Goal: Complete application form

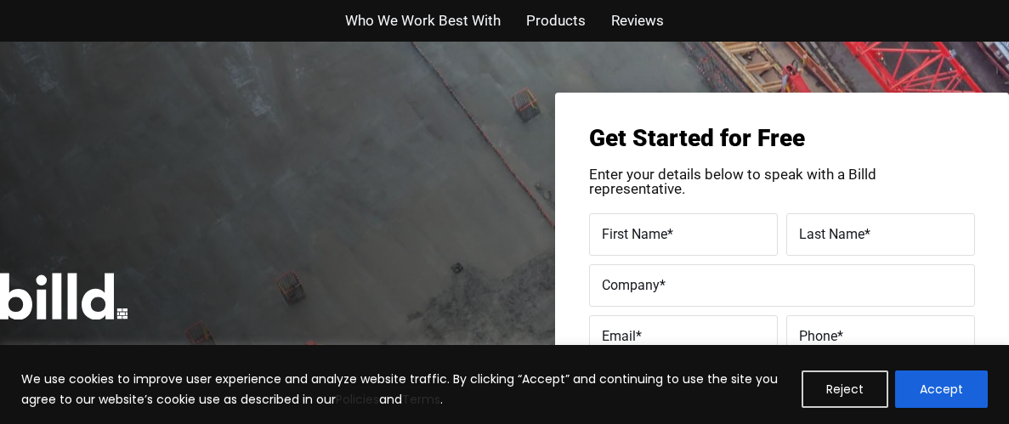
scroll to position [260, 0]
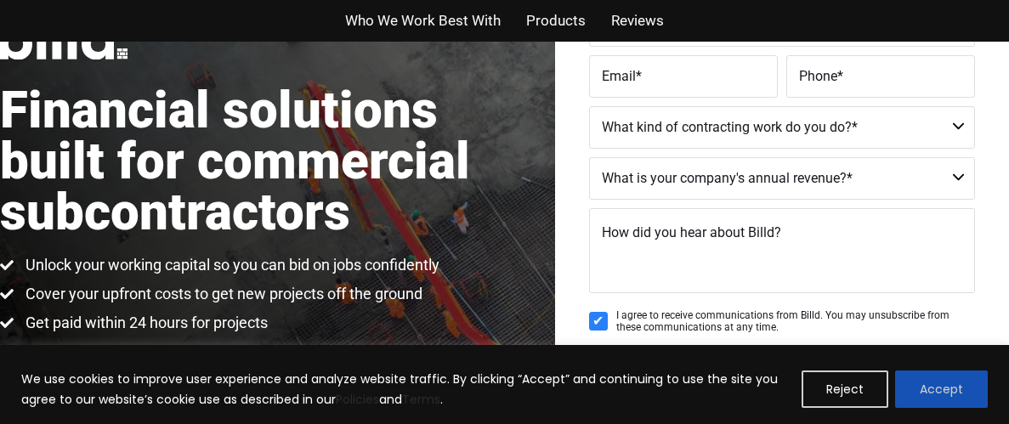
click at [961, 383] on button "Accept" at bounding box center [941, 389] width 93 height 37
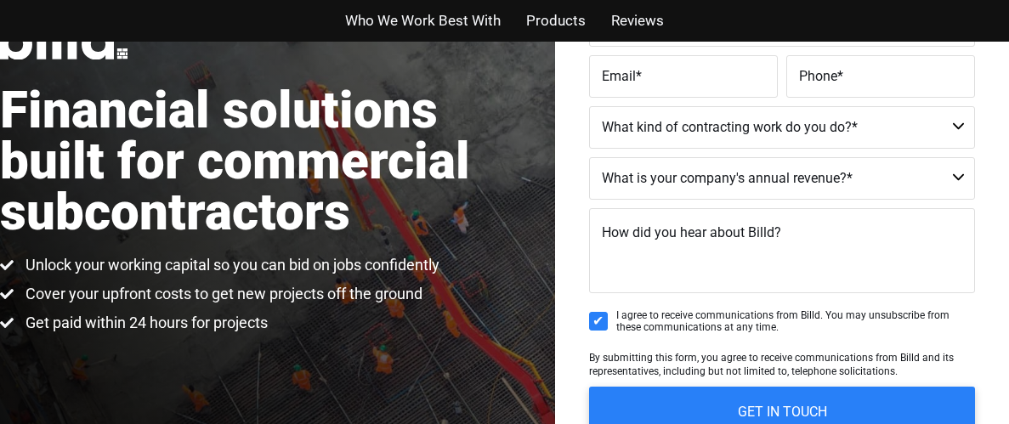
scroll to position [0, 0]
click at [708, 128] on select "Commercial Commercial and Residential Residential Not a Contractor" at bounding box center [782, 127] width 386 height 43
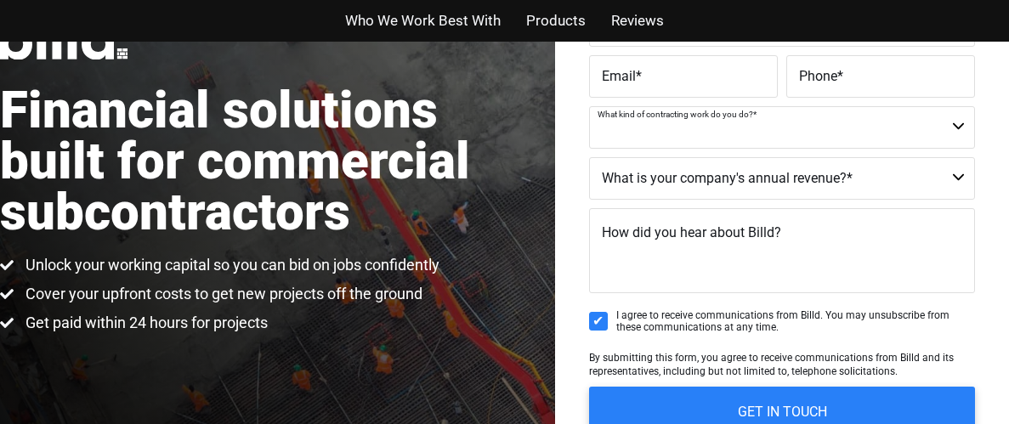
select select "Commercial and Residential"
click at [589, 106] on select "Commercial Commercial and Residential Residential Not a Contractor" at bounding box center [782, 127] width 386 height 43
click at [685, 68] on label "Email *" at bounding box center [683, 76] width 163 height 25
click at [685, 68] on input "Email *" at bounding box center [683, 76] width 189 height 43
type input "s"
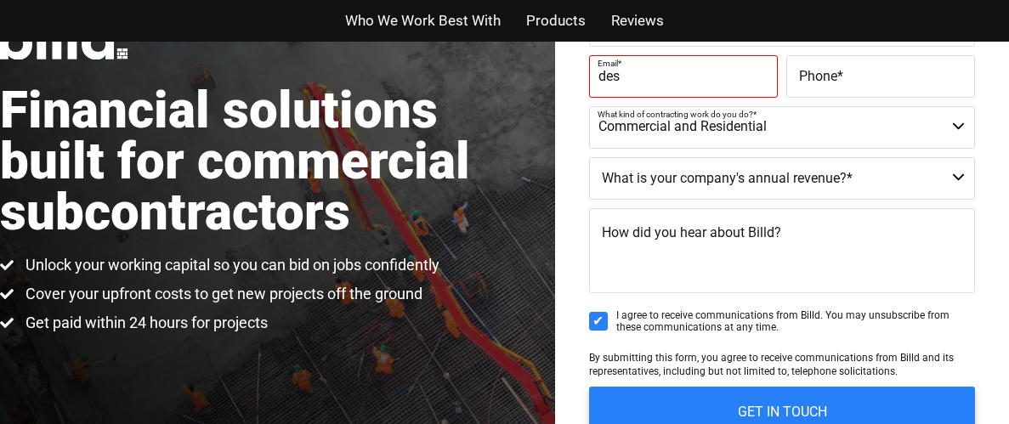
type input "deshantisimpson@yahoo.com"
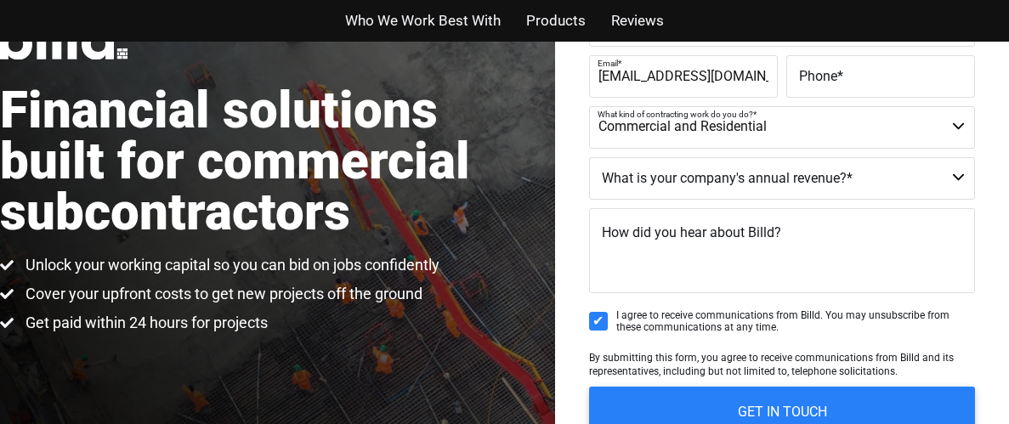
click at [798, 78] on input "Phone *" at bounding box center [881, 76] width 189 height 43
type input "(334) 312-4409"
type input "Deshanti"
type input "Simpson"
type input "(334) 312-4409"
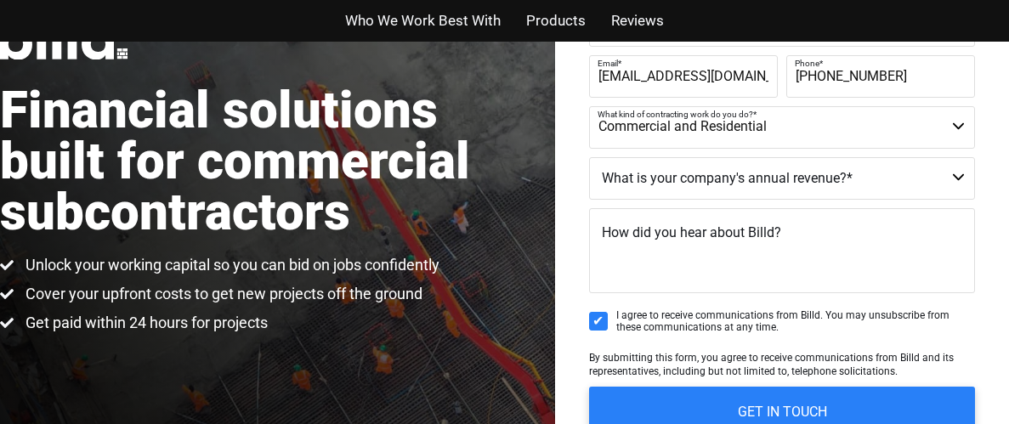
click at [799, 165] on select "$40M + $25M - $40M $8M - $25M $4M - $8M $2M - $4M $1M - $2M Less than $1M" at bounding box center [782, 178] width 386 height 43
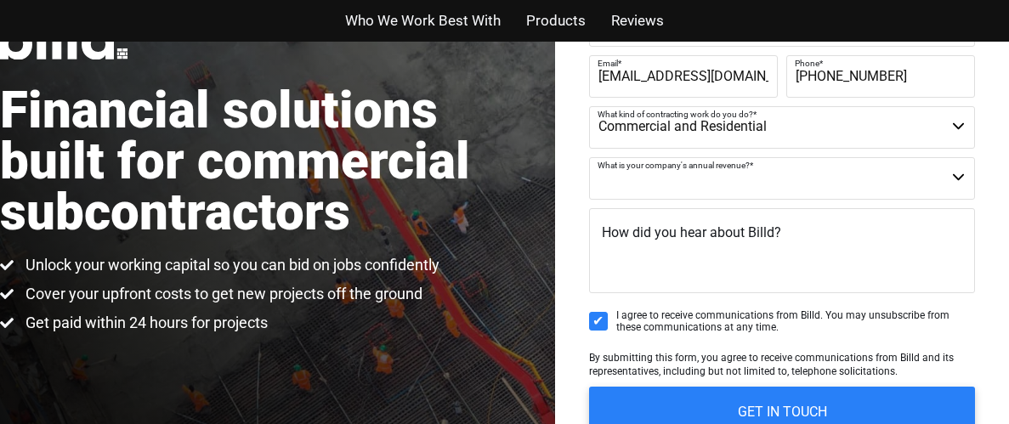
select select "Less than $1M"
click at [589, 157] on select "$40M + $25M - $40M $8M - $25M $4M - $8M $2M - $4M $1M - $2M Less than $1M" at bounding box center [782, 178] width 386 height 43
click at [766, 236] on span "How did you hear about Billd?" at bounding box center [691, 232] width 179 height 16
click at [766, 236] on textarea "How did you hear about Billd?" at bounding box center [782, 250] width 386 height 85
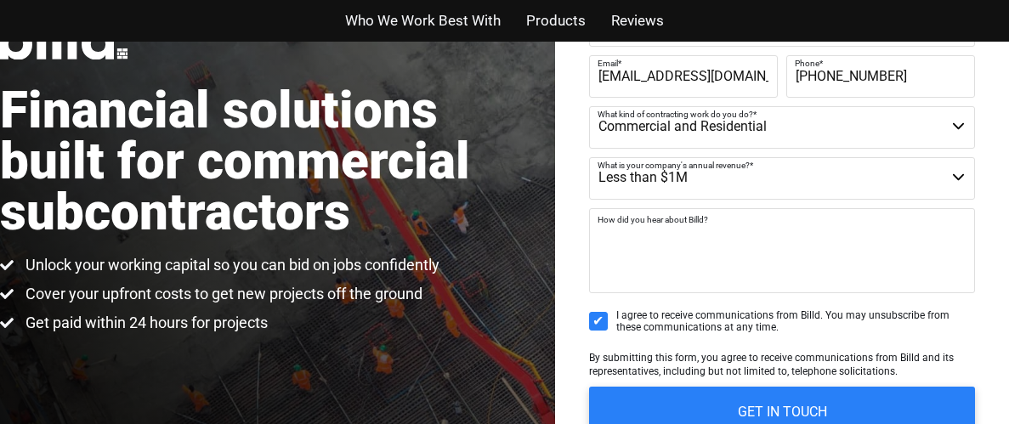
click at [793, 170] on select "$40M + $25M - $40M $8M - $25M $4M - $8M $2M - $4M $1M - $2M Less than $1M" at bounding box center [782, 178] width 386 height 43
click at [821, 171] on select "$40M + $25M - $40M $8M - $25M $4M - $8M $2M - $4M $1M - $2M Less than $1M" at bounding box center [782, 178] width 386 height 43
click at [793, 239] on textarea "How did you hear about Billd?" at bounding box center [782, 250] width 386 height 85
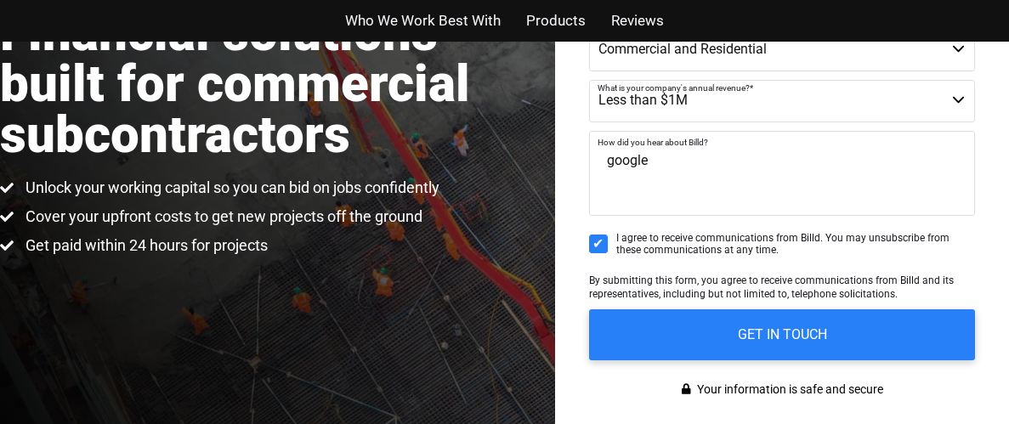
scroll to position [332, 0]
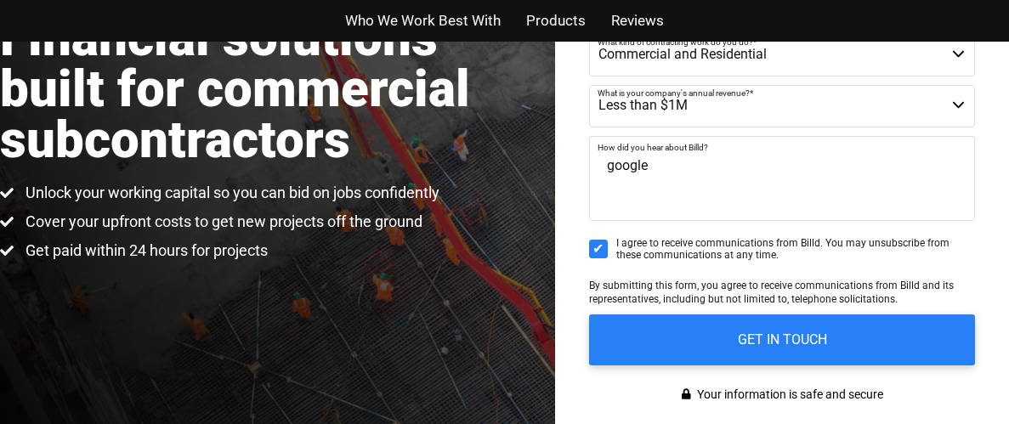
type textarea "google"
click at [829, 310] on fieldset "By submitting this form, you agree to receive communications from Billd and its…" at bounding box center [782, 297] width 386 height 36
click at [813, 147] on textarea "google" at bounding box center [782, 178] width 386 height 85
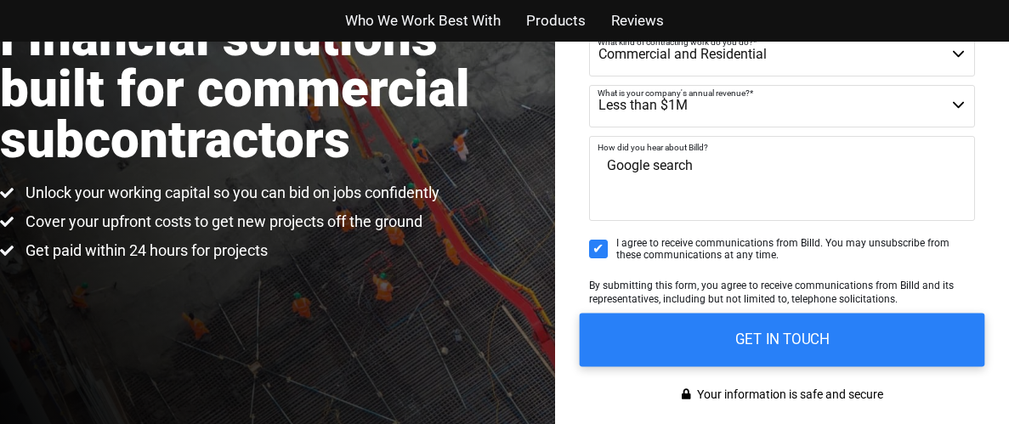
type textarea "Google search"
click at [793, 339] on input "GET IN TOUCH" at bounding box center [783, 340] width 406 height 54
click at [722, 334] on input "GET IN TOUCH" at bounding box center [783, 340] width 406 height 54
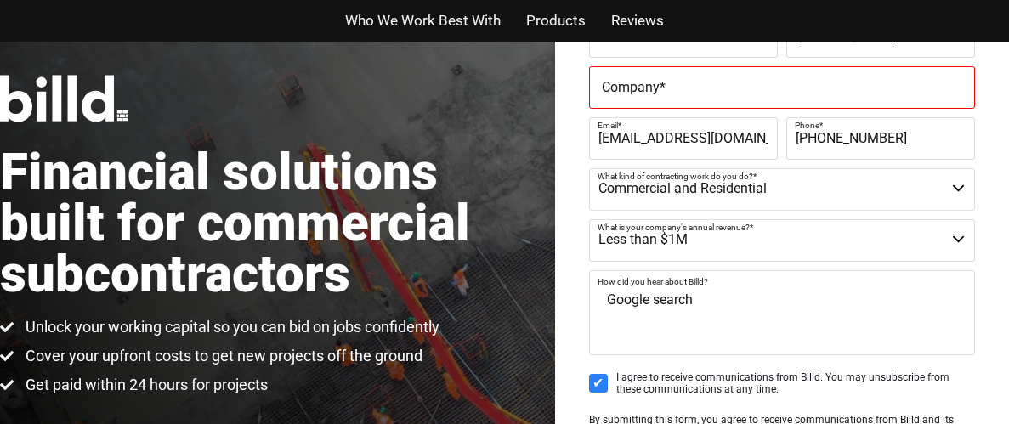
scroll to position [0, 0]
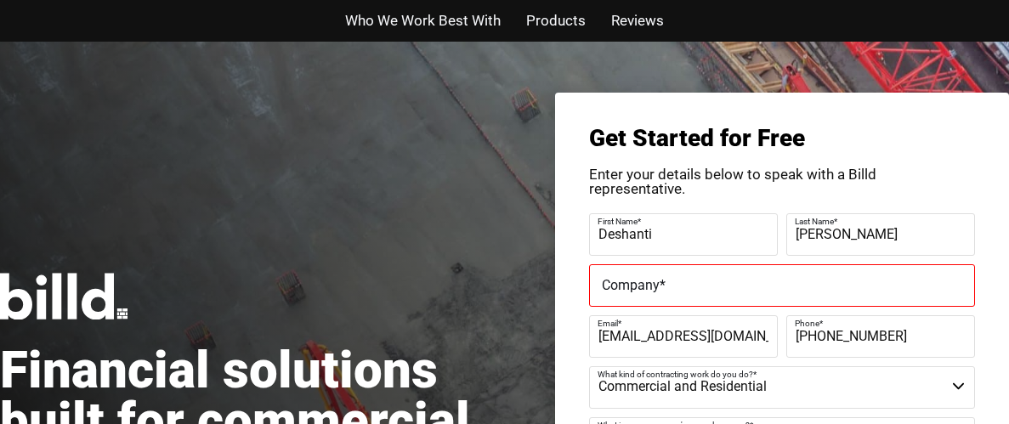
click at [774, 287] on label "Company *" at bounding box center [782, 285] width 361 height 25
click at [774, 287] on input "Company *" at bounding box center [782, 285] width 386 height 43
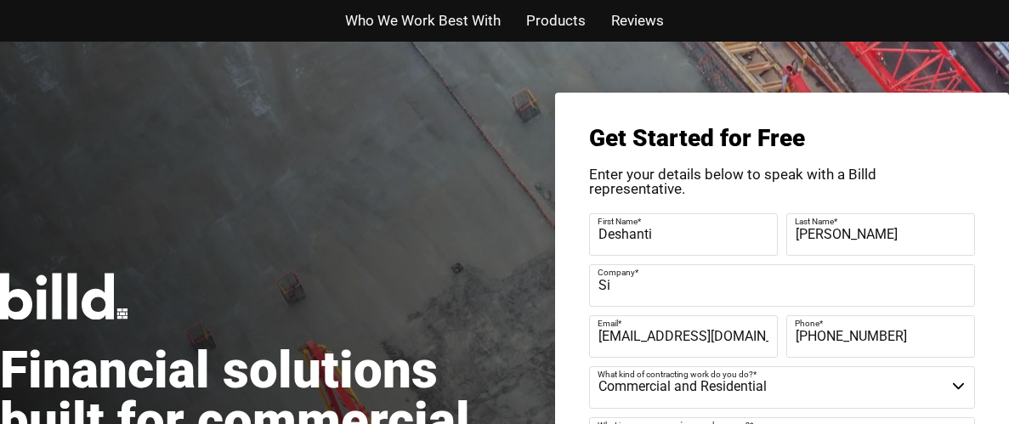
type input "Simpson Superior Cleaning On Demands L.L.C."
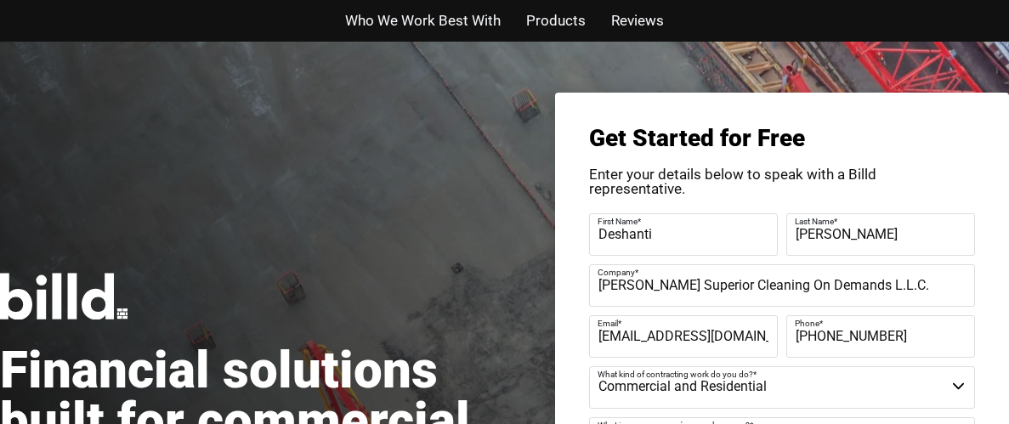
click at [876, 337] on input "(334) 235-4533" at bounding box center [881, 336] width 189 height 43
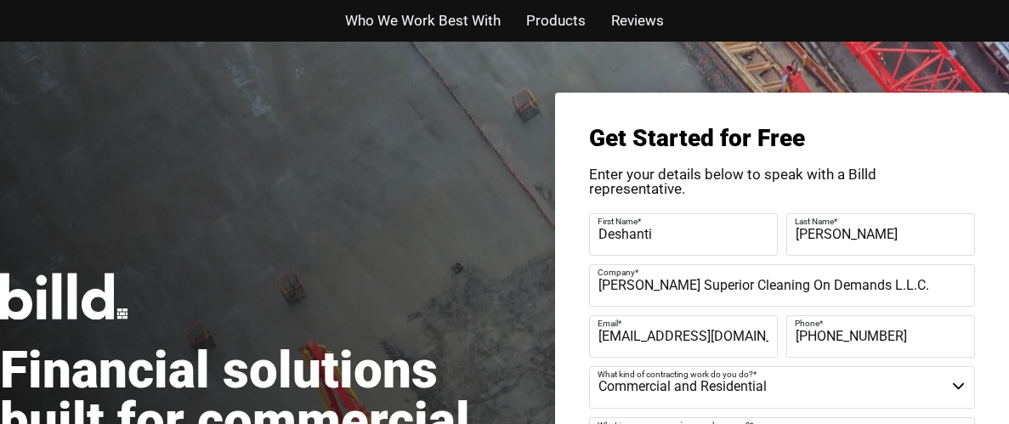
click at [876, 337] on input "(334) 235-4533" at bounding box center [881, 336] width 189 height 43
type input "(334) 312-4409"
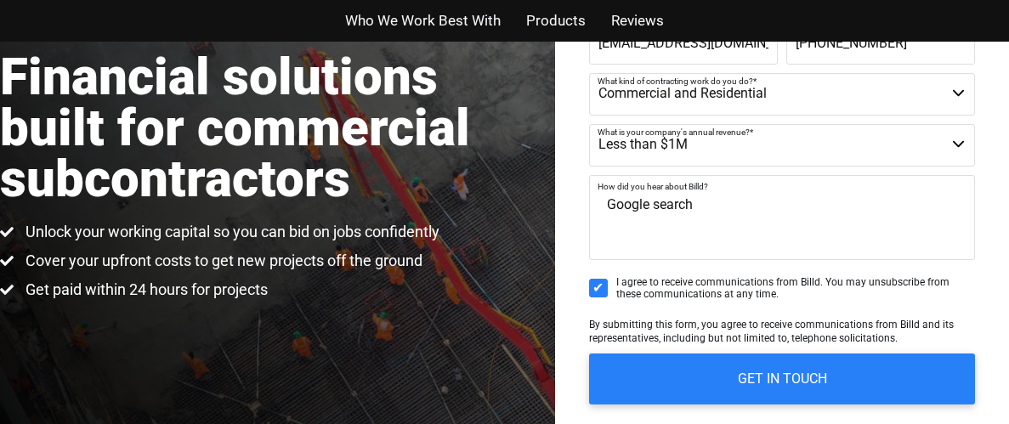
scroll to position [312, 0]
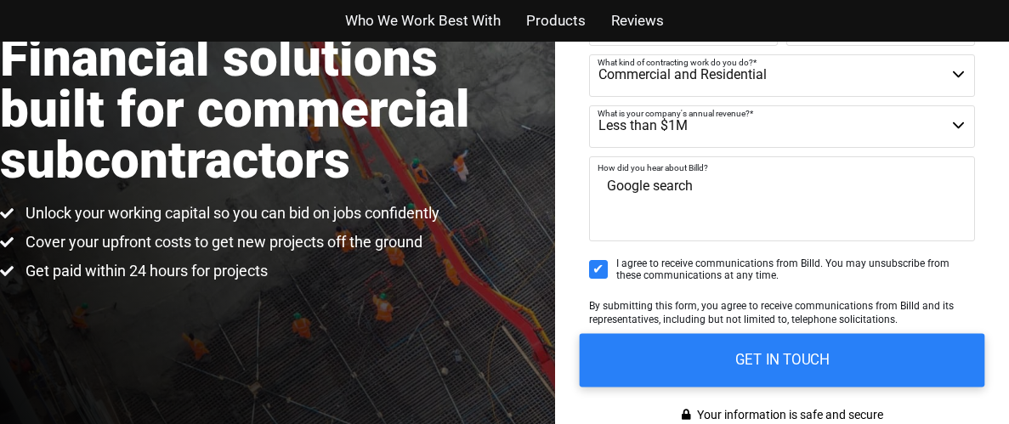
click at [834, 362] on input "GET IN TOUCH" at bounding box center [783, 360] width 406 height 54
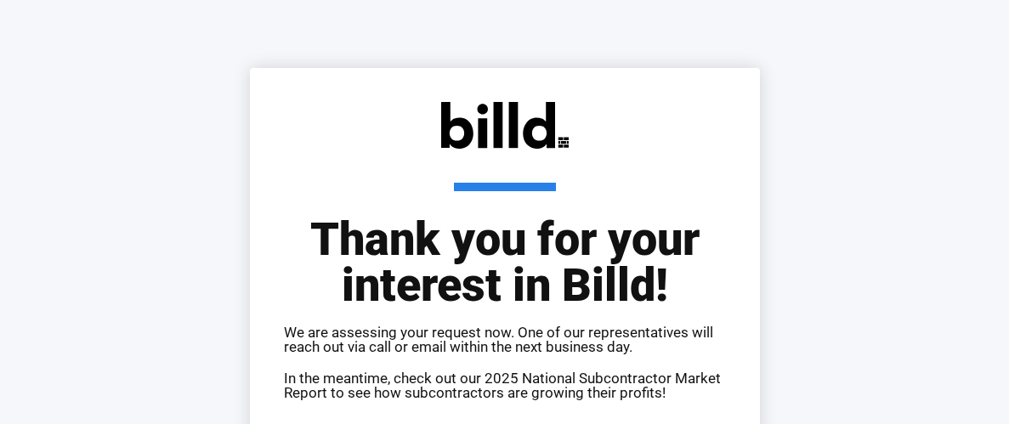
scroll to position [180, 0]
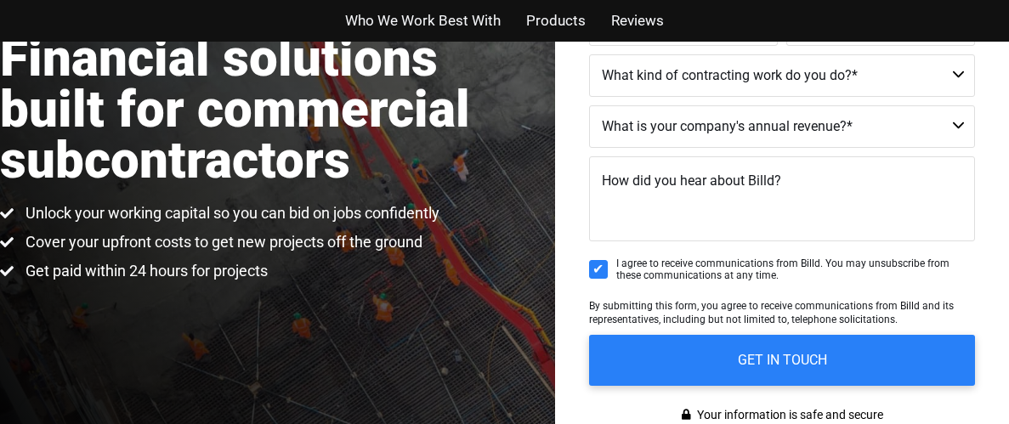
click at [485, 24] on span "Who We Work Best With" at bounding box center [423, 21] width 156 height 25
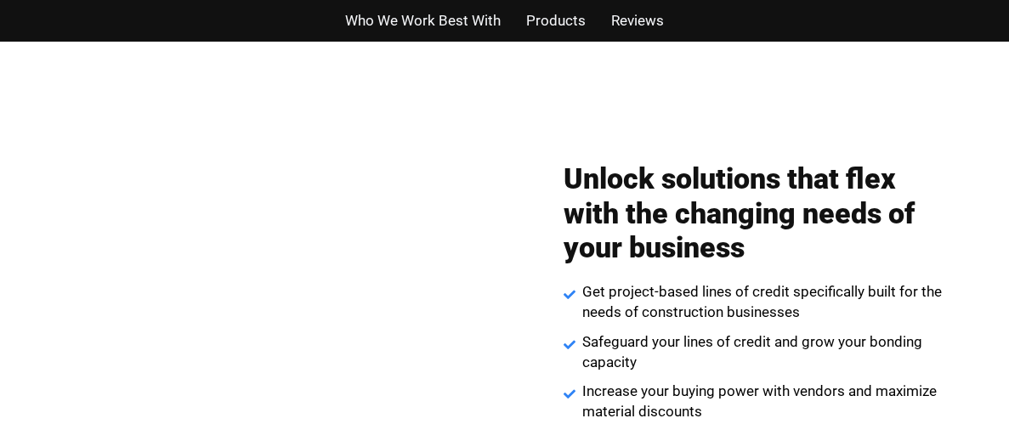
scroll to position [2349, 0]
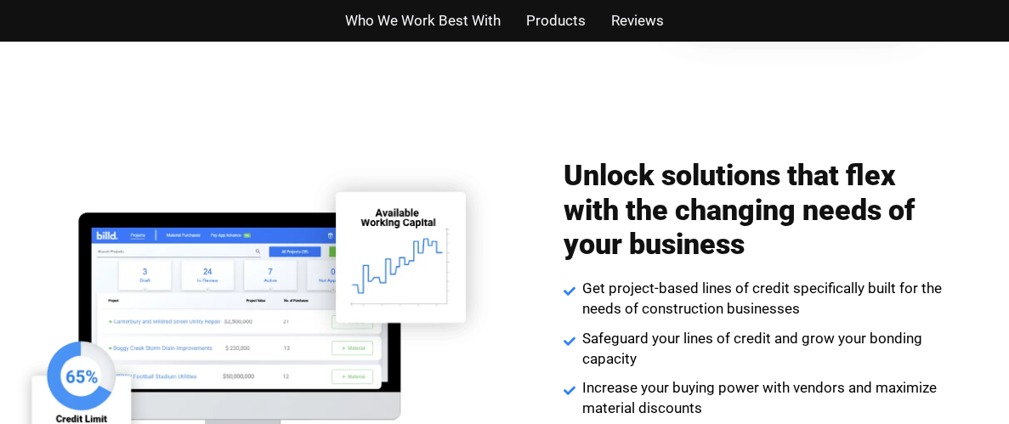
click at [408, 19] on span "Who We Work Best With" at bounding box center [423, 21] width 156 height 25
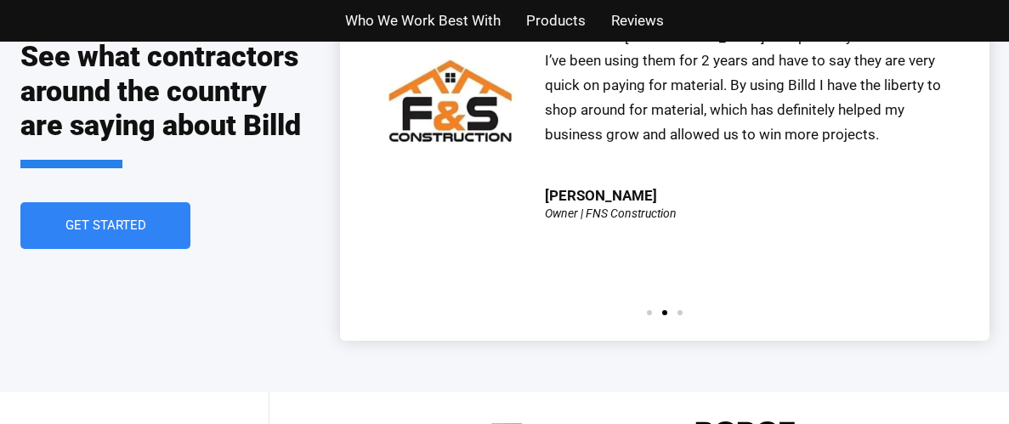
scroll to position [3929, 0]
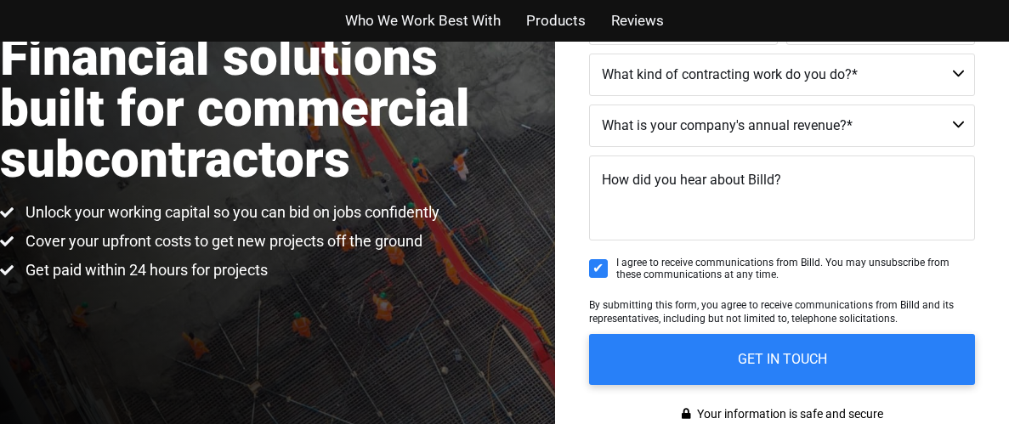
scroll to position [312, 0]
